Goal: Information Seeking & Learning: Check status

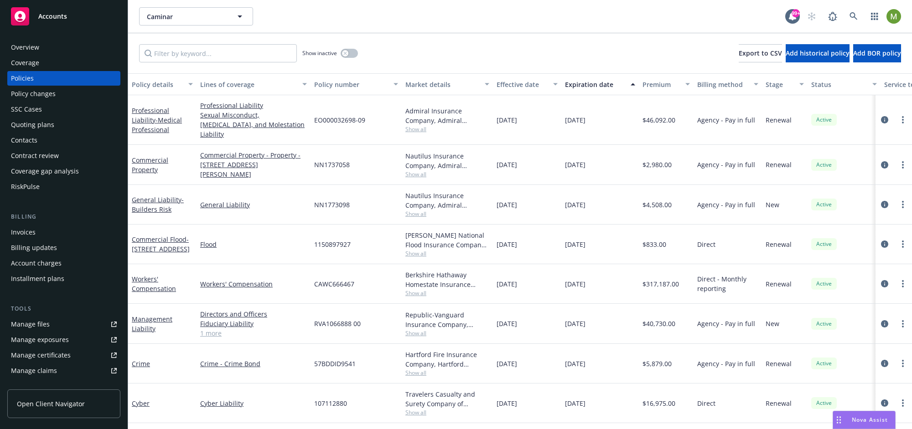
click at [858, 422] on span "Nova Assist" at bounding box center [870, 420] width 36 height 8
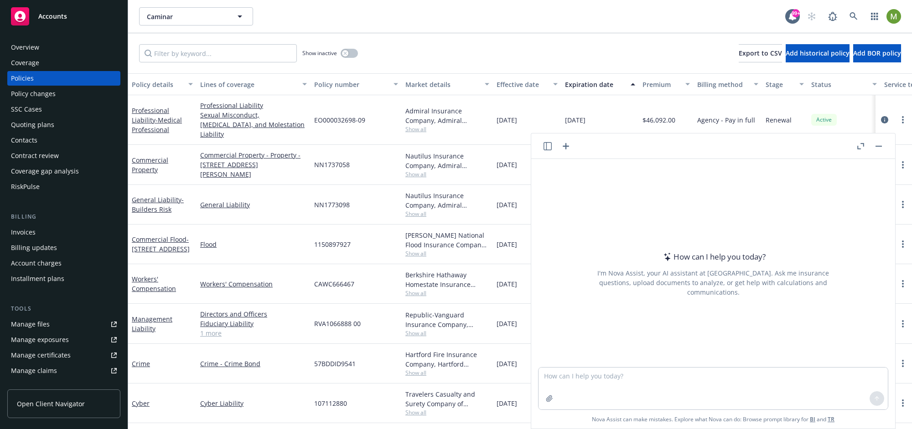
click at [548, 146] on icon "button" at bounding box center [547, 146] width 8 height 8
